Goal: Transaction & Acquisition: Purchase product/service

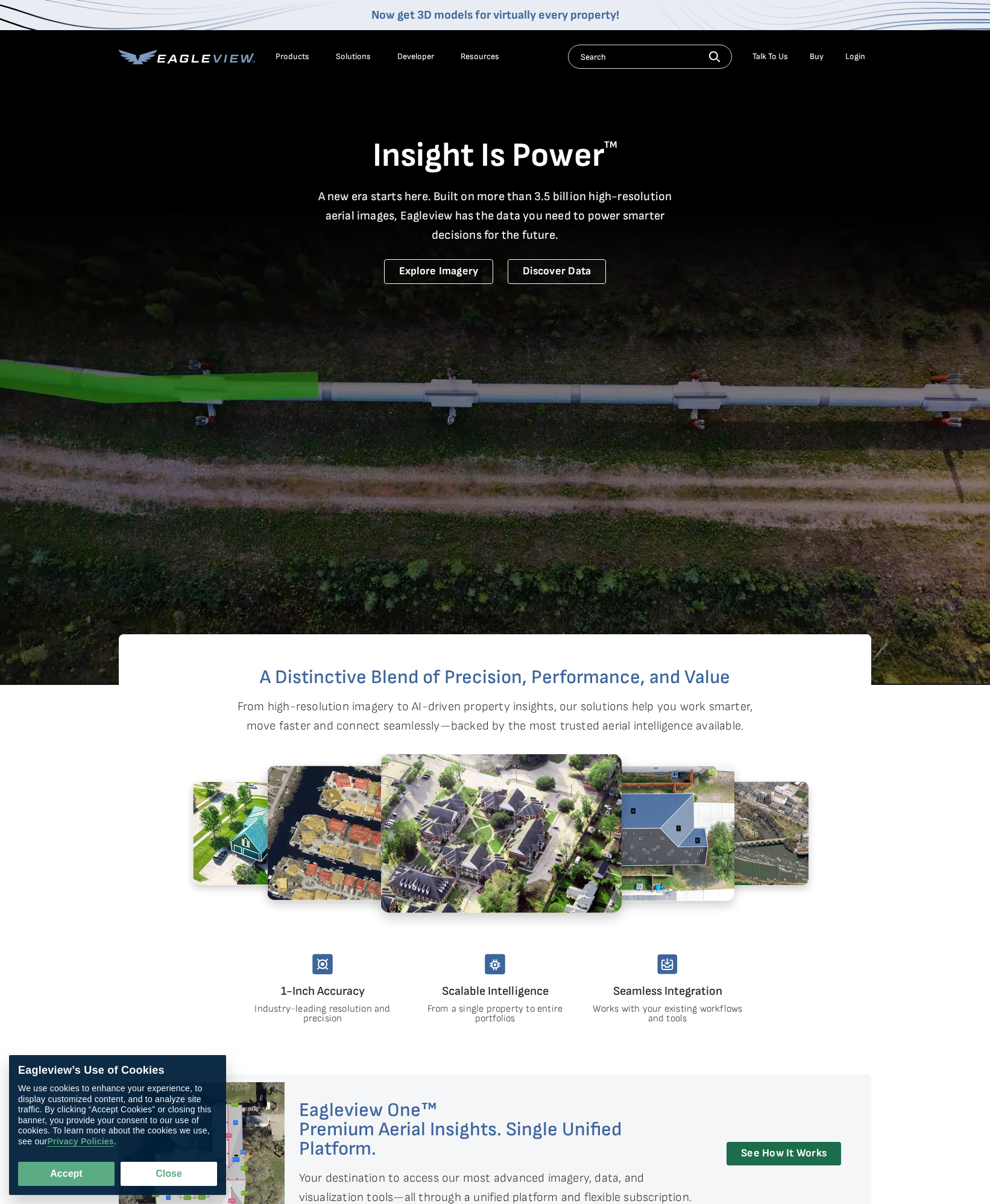
click at [280, 59] on div "Products" at bounding box center [292, 57] width 34 height 11
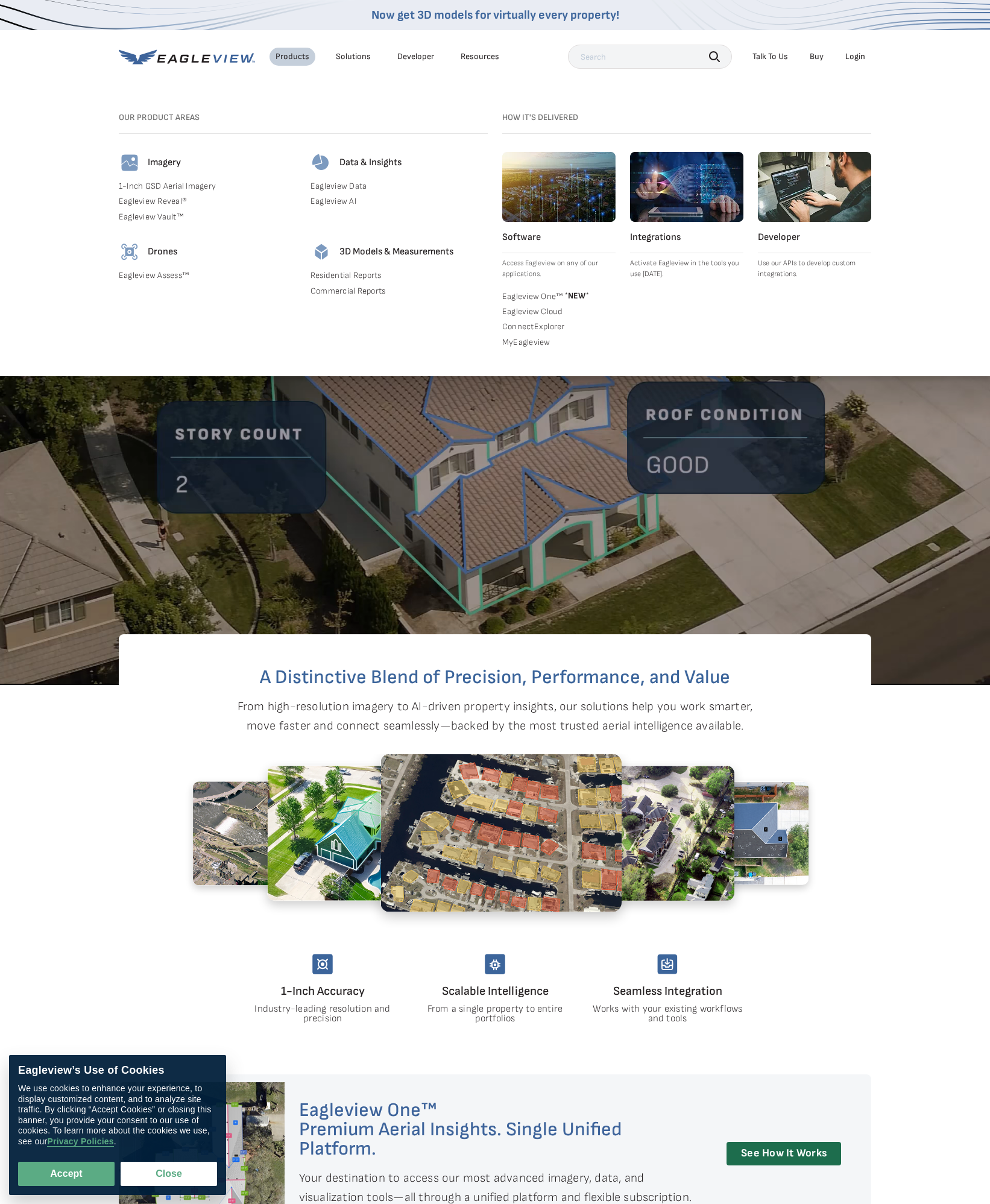
click at [324, 277] on link "Residential Reports" at bounding box center [399, 275] width 177 height 11
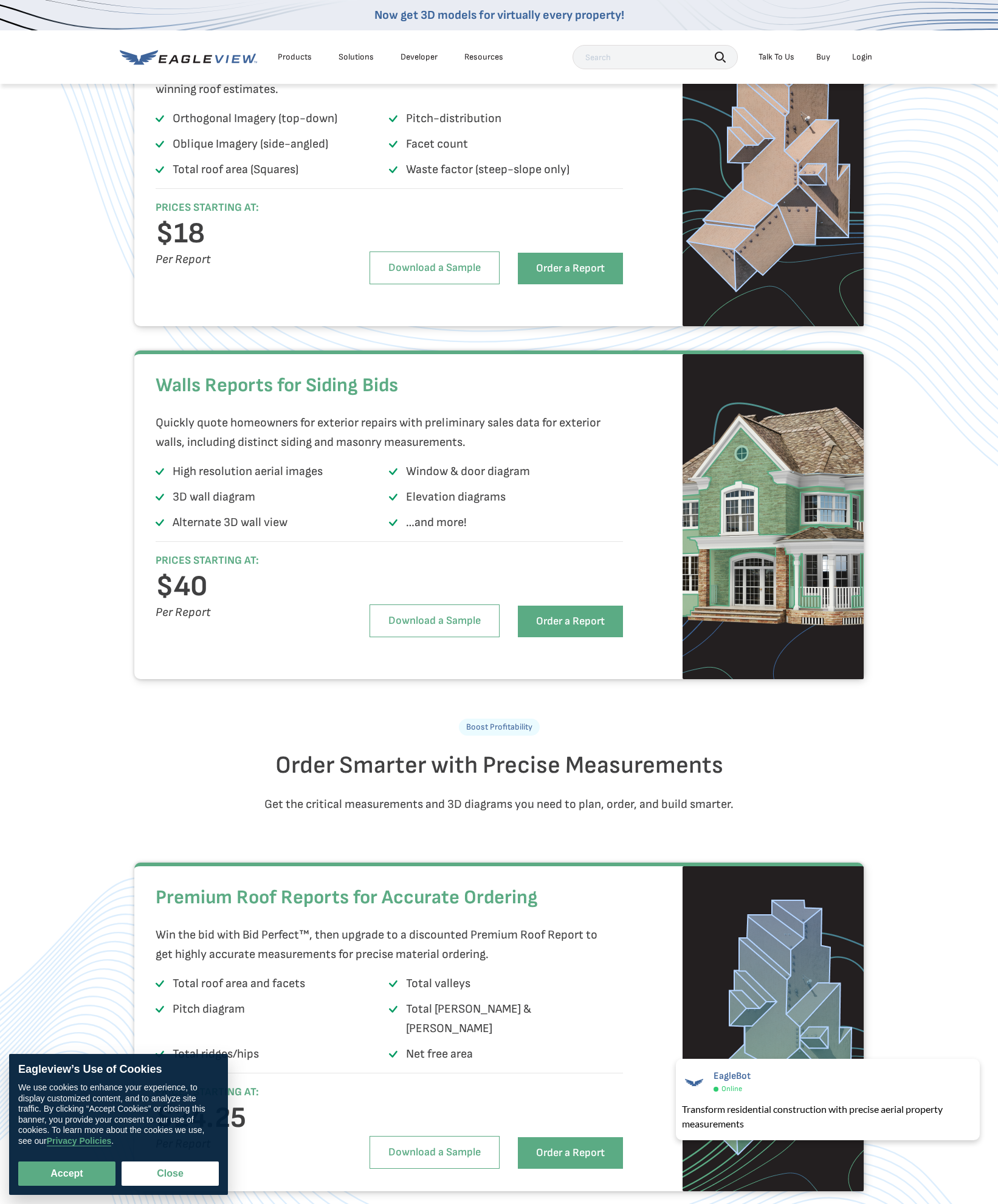
scroll to position [607, 0]
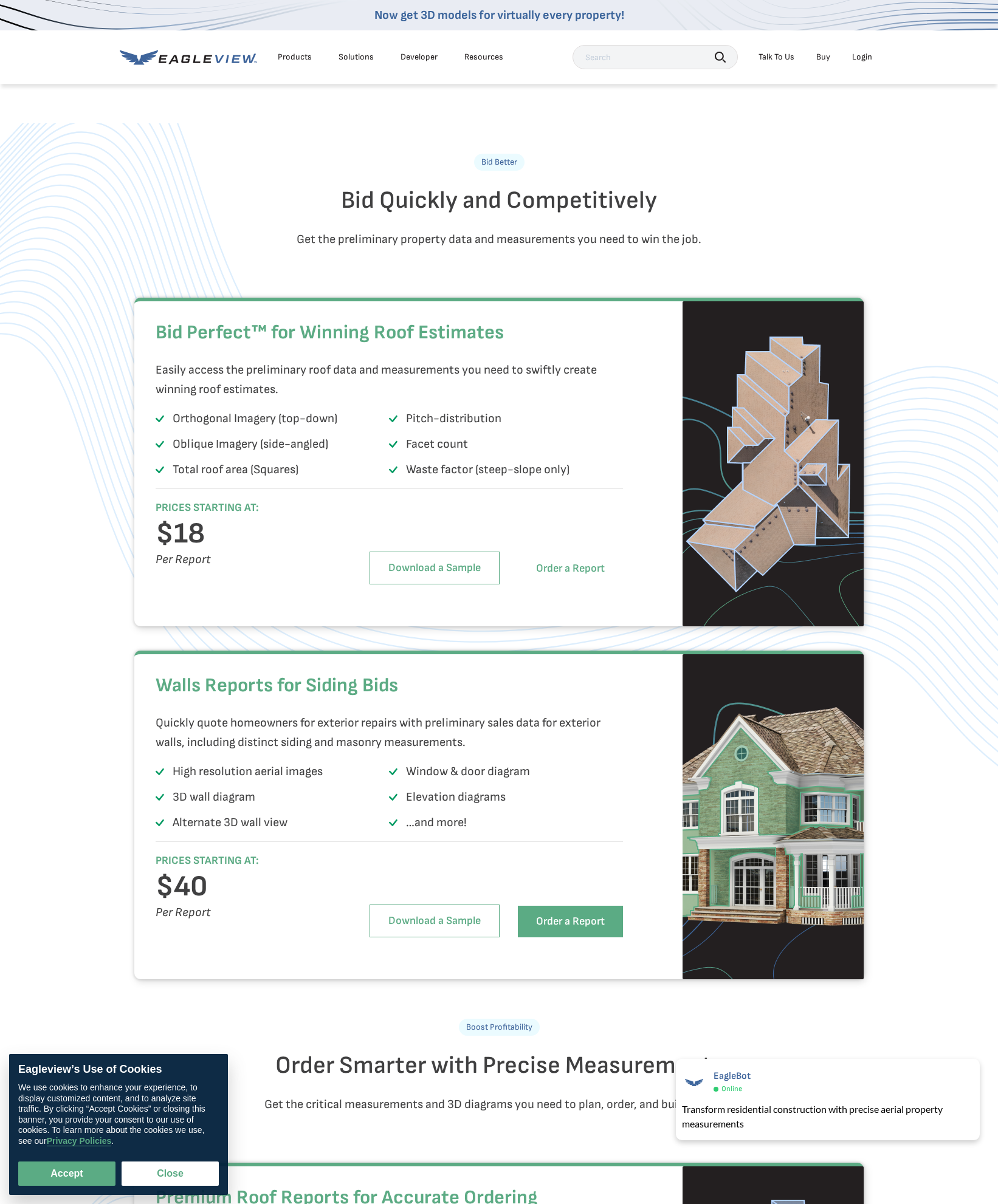
click at [536, 584] on link "Order a Report" at bounding box center [570, 568] width 105 height 31
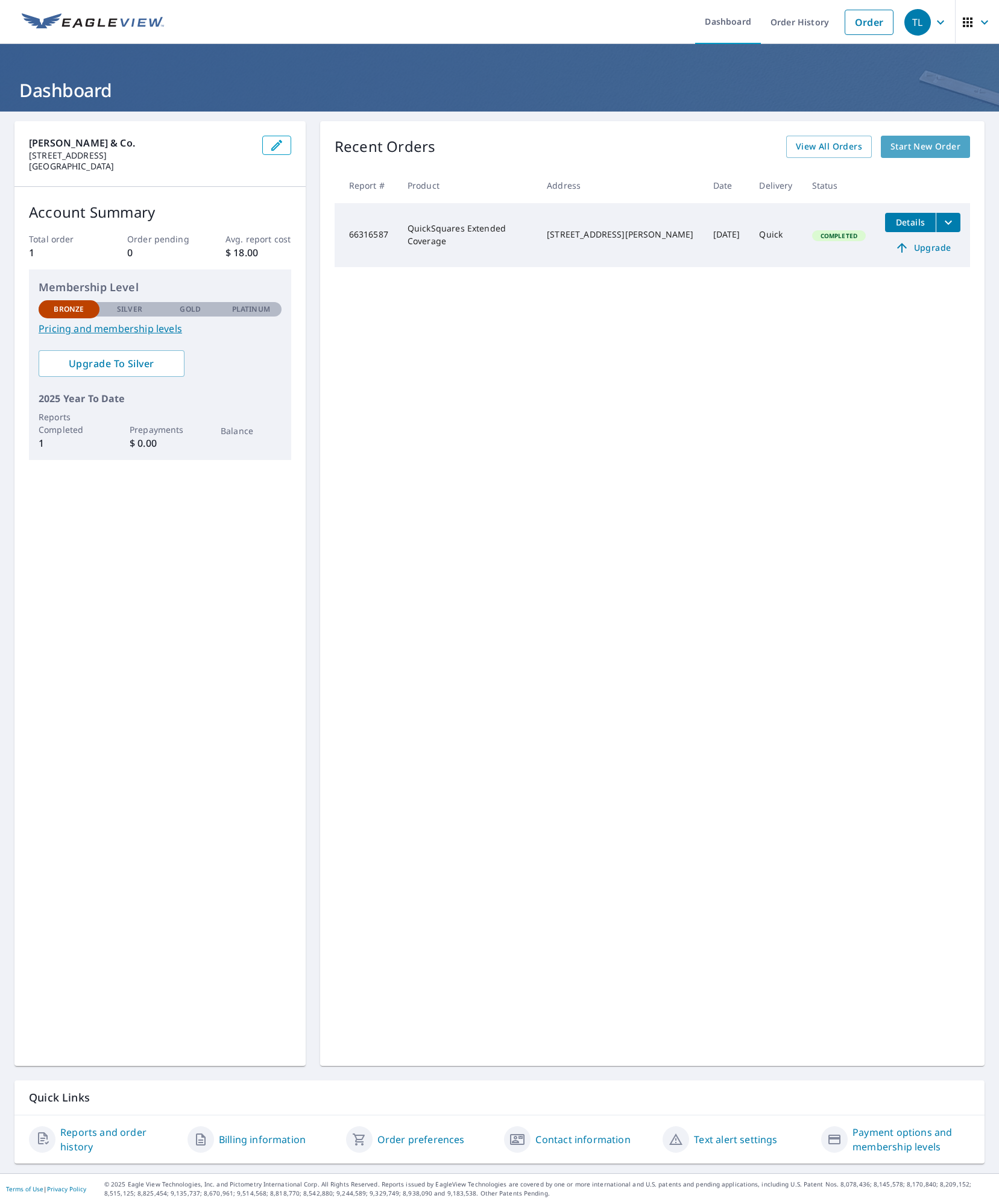
click at [942, 151] on span "Start New Order" at bounding box center [925, 147] width 70 height 15
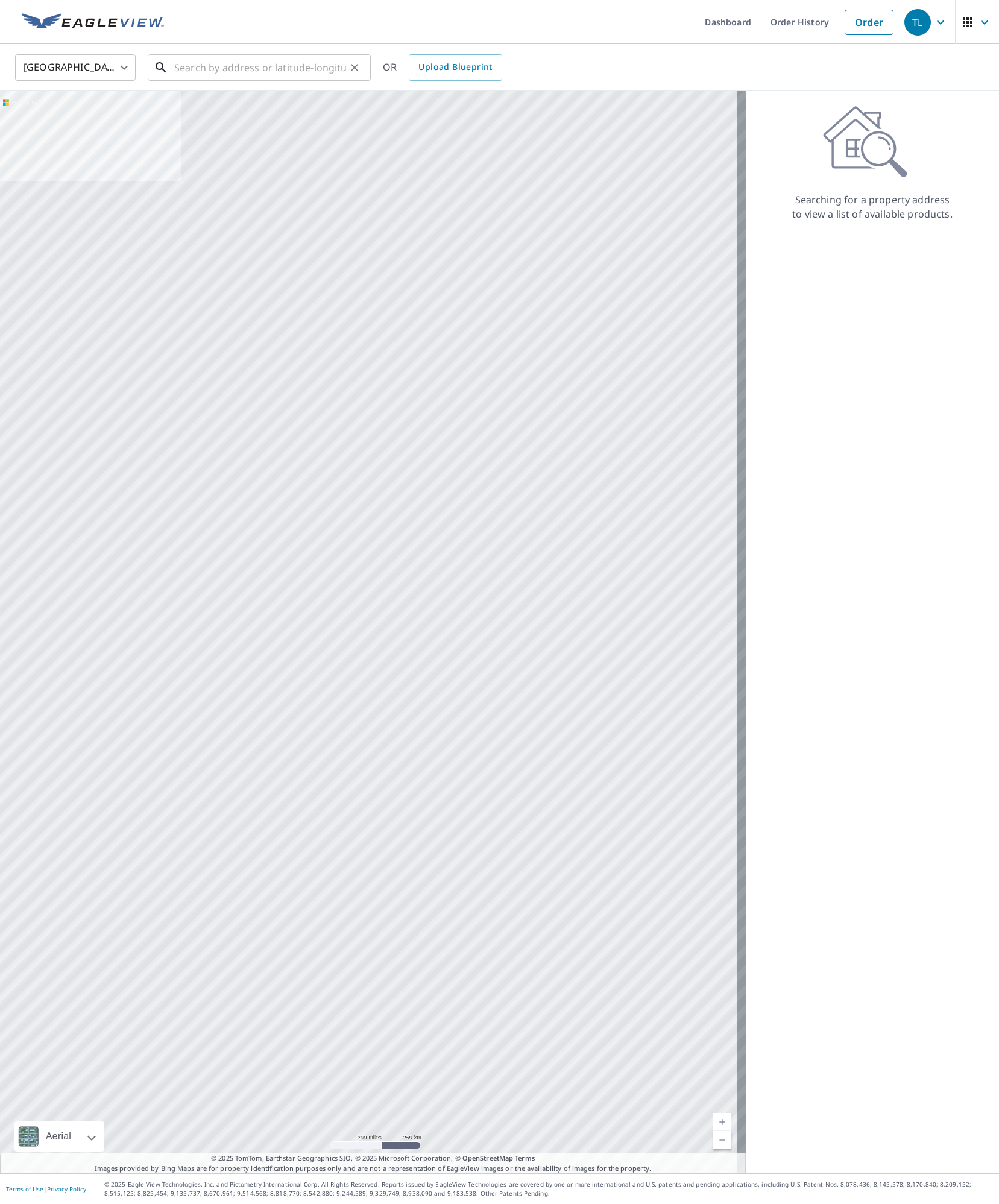
click at [216, 73] on input "text" at bounding box center [260, 67] width 172 height 34
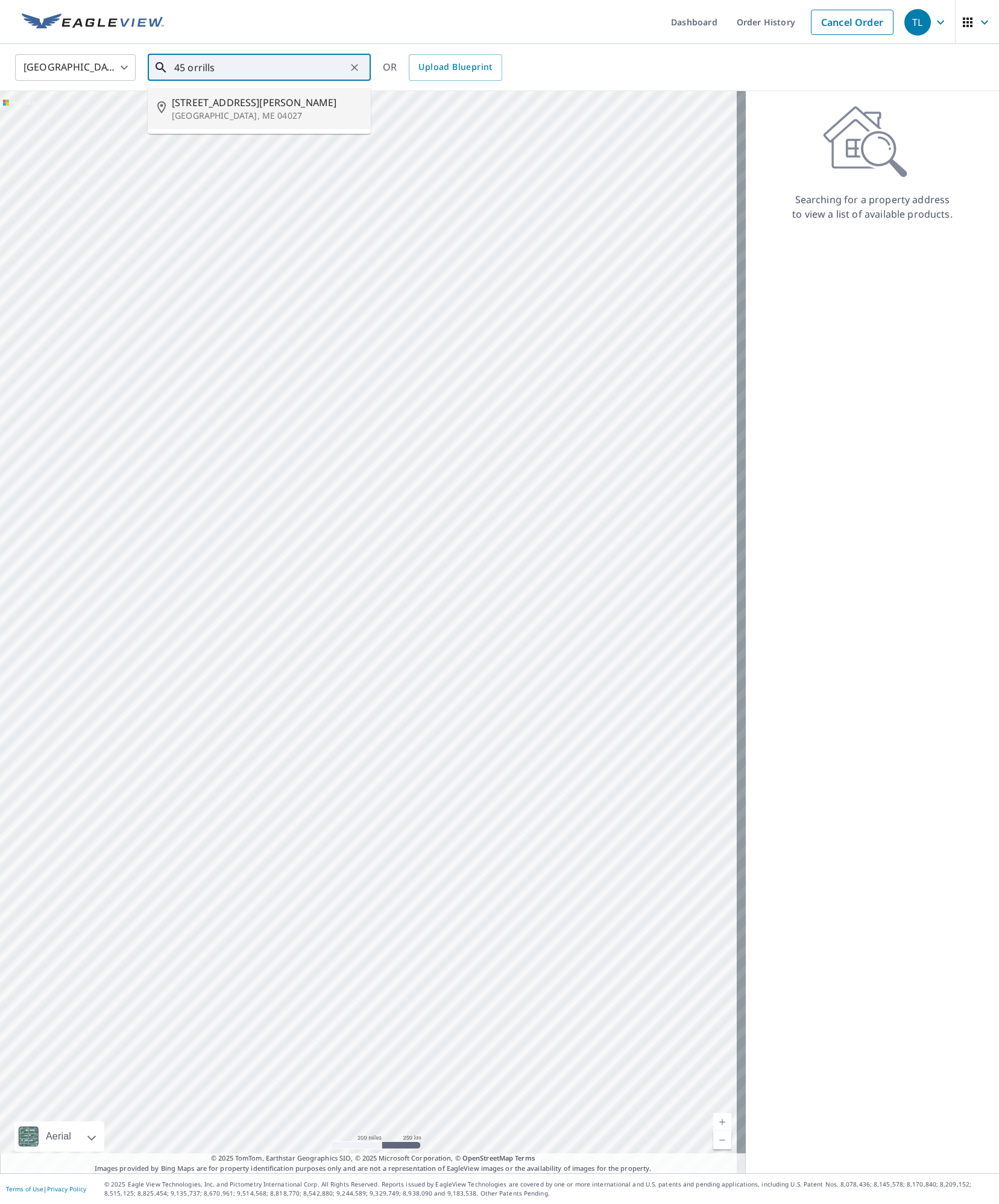
click at [188, 110] on p "Lebanon, ME 04027" at bounding box center [266, 116] width 189 height 12
type input "45 Orrills Hill Rd Lebanon, ME 04027"
